Goal: Task Accomplishment & Management: Manage account settings

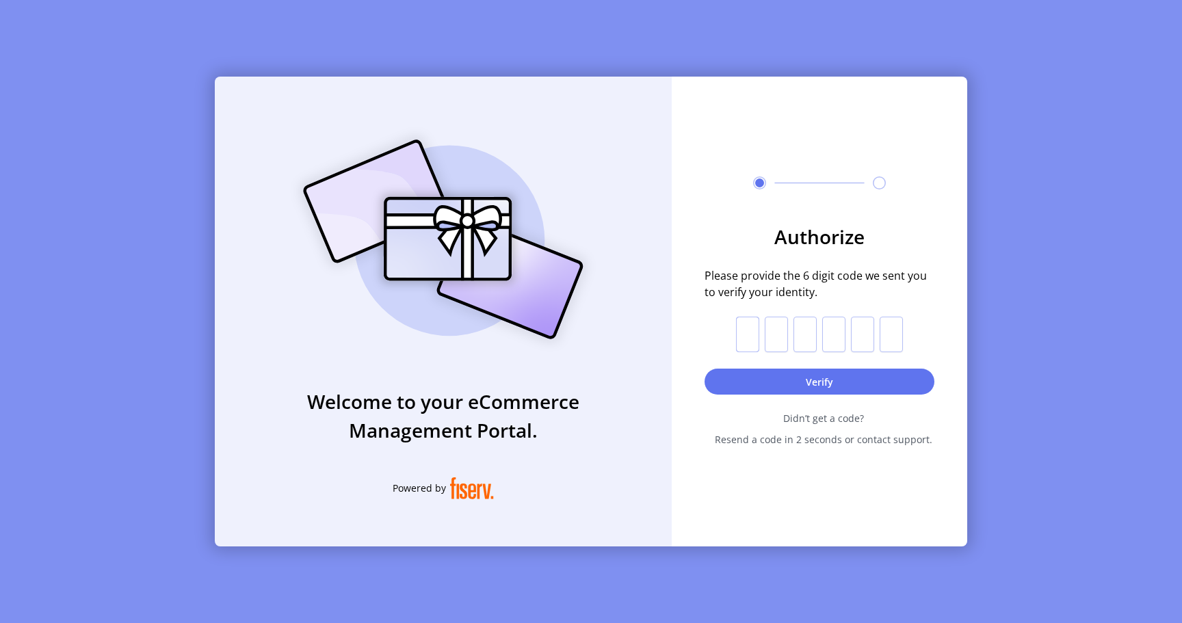
click at [739, 327] on input "text" at bounding box center [747, 335] width 23 height 36
paste input "*"
type input "*"
click at [743, 380] on button "Verify" at bounding box center [819, 382] width 230 height 26
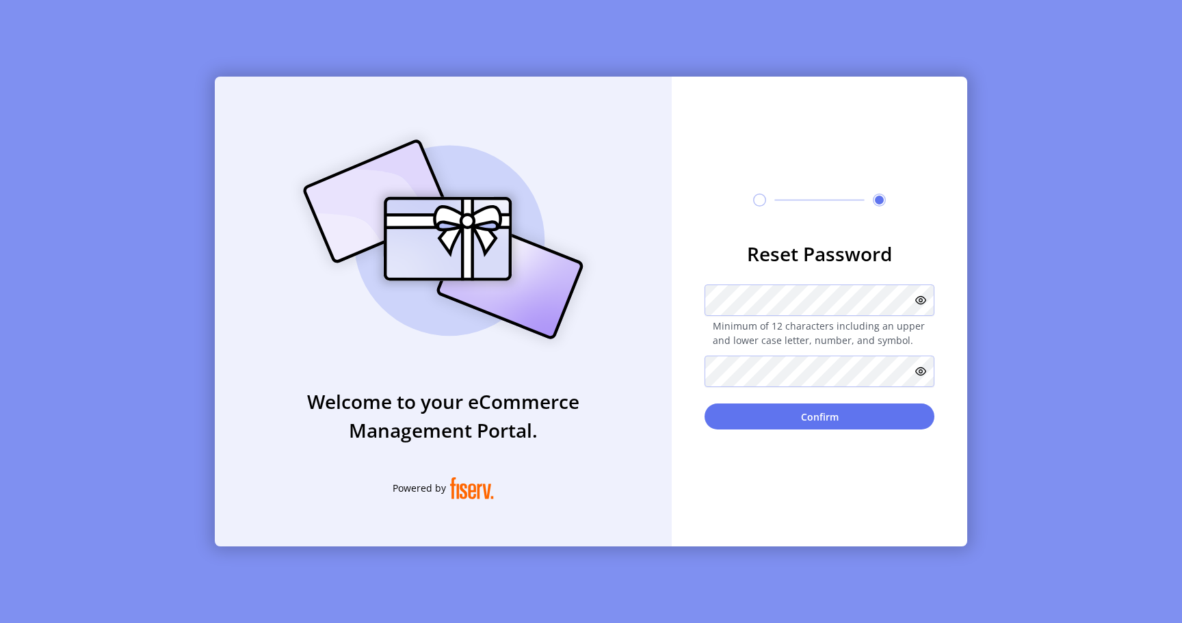
click at [918, 302] on icon at bounding box center [920, 300] width 11 height 11
click at [920, 372] on icon at bounding box center [920, 371] width 11 height 11
click at [888, 421] on button "Confirm" at bounding box center [819, 416] width 230 height 26
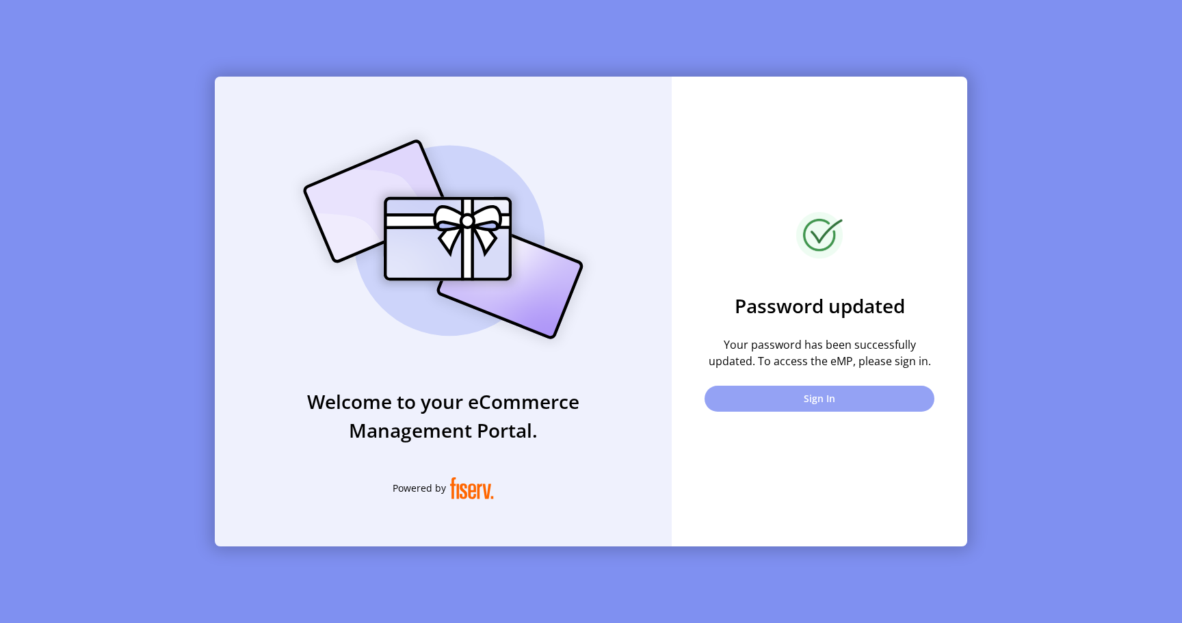
click at [782, 394] on button "Sign In" at bounding box center [819, 399] width 230 height 26
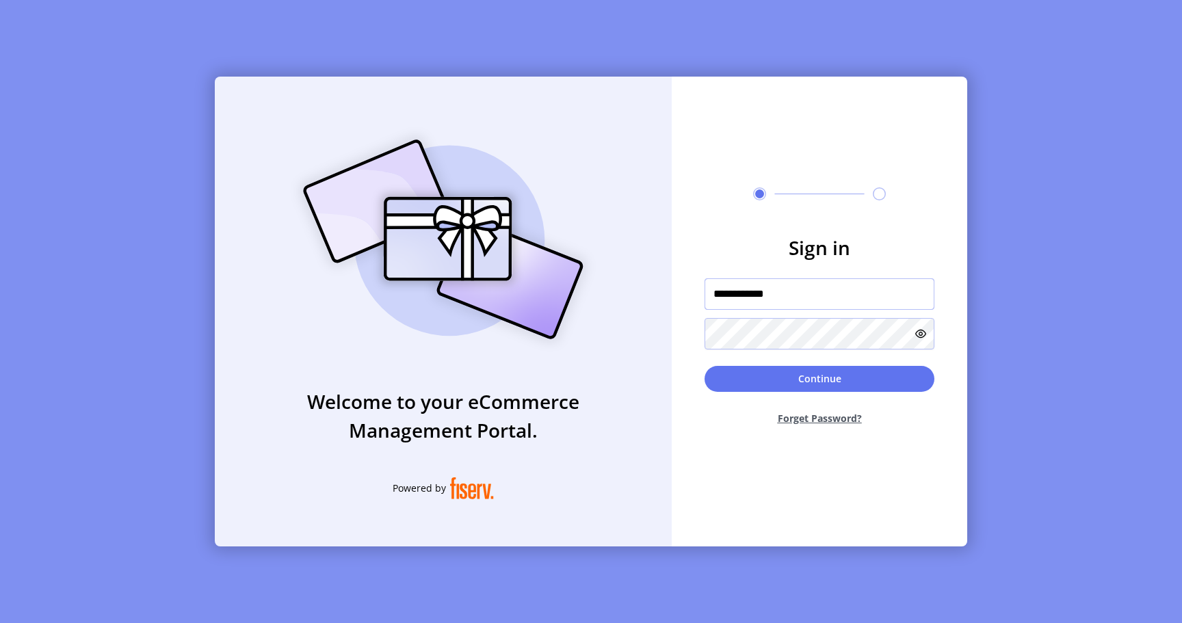
click at [775, 301] on input "**********" at bounding box center [819, 293] width 230 height 31
paste input "**********"
type input "**********"
click at [920, 334] on icon at bounding box center [920, 333] width 11 height 11
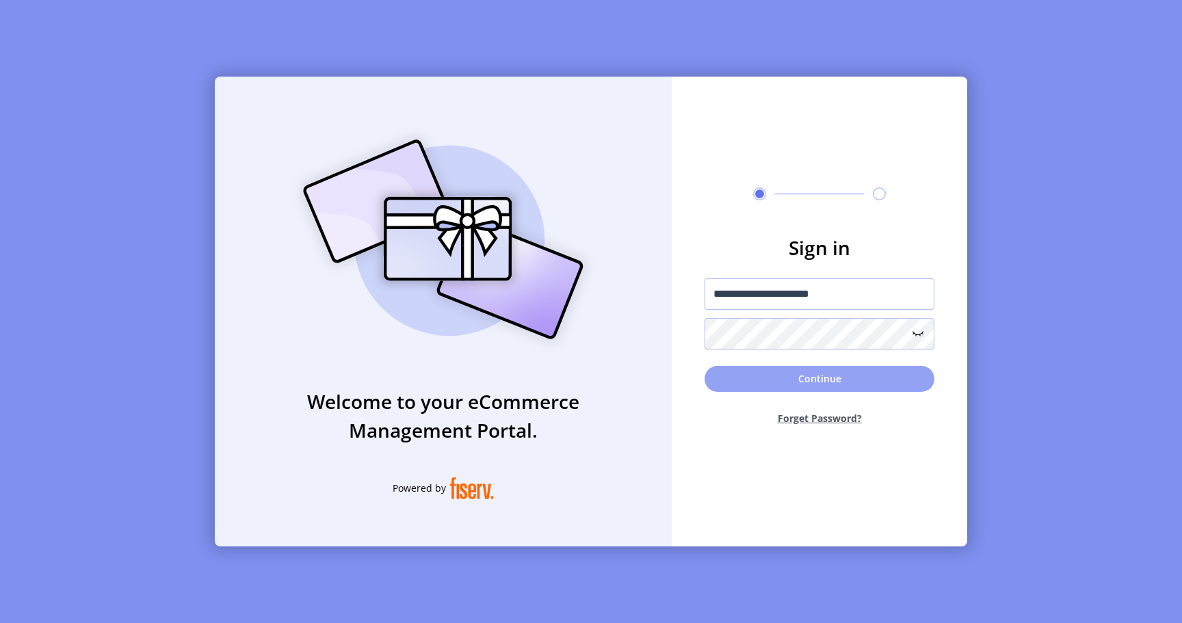
click at [846, 379] on button "Continue" at bounding box center [819, 379] width 230 height 26
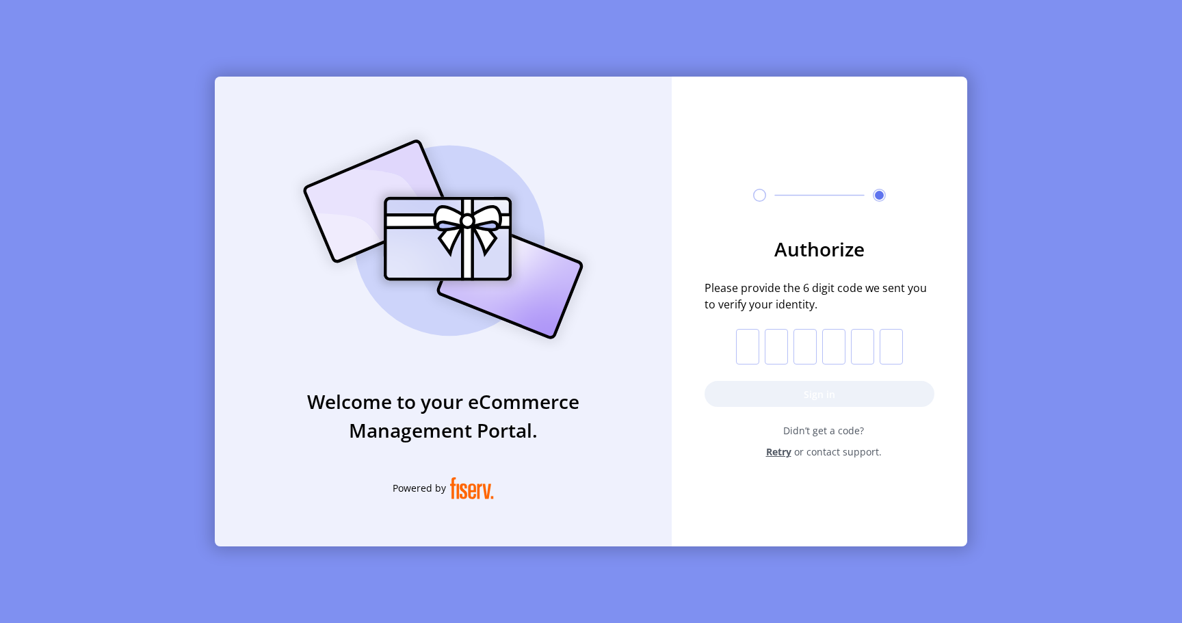
click at [742, 351] on input "text" at bounding box center [747, 347] width 23 height 36
paste input "*"
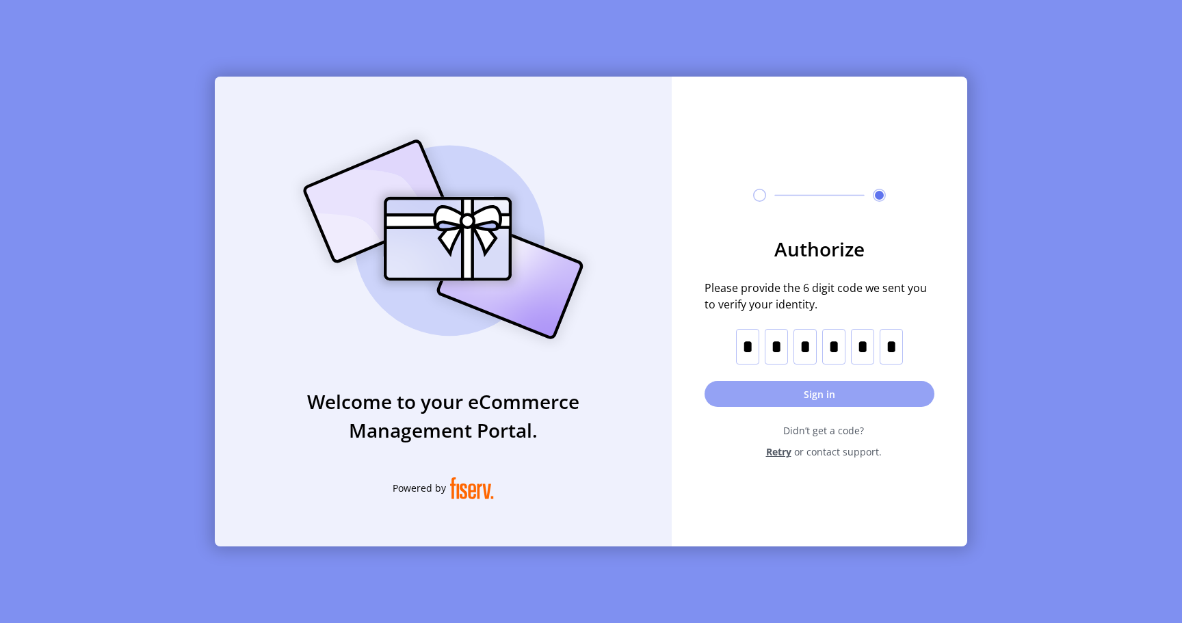
type input "*"
click at [741, 400] on button "Sign in" at bounding box center [819, 394] width 230 height 26
click at [756, 389] on form "Authorize Please provide the 6 digit code we sent you to verify your identity. …" at bounding box center [819, 347] width 295 height 224
